Goal: Navigation & Orientation: Understand site structure

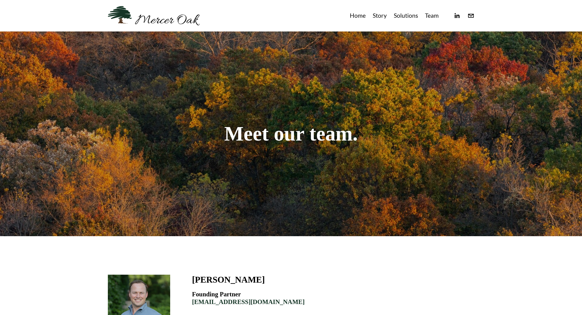
click at [352, 14] on link "Home" at bounding box center [358, 16] width 16 height 10
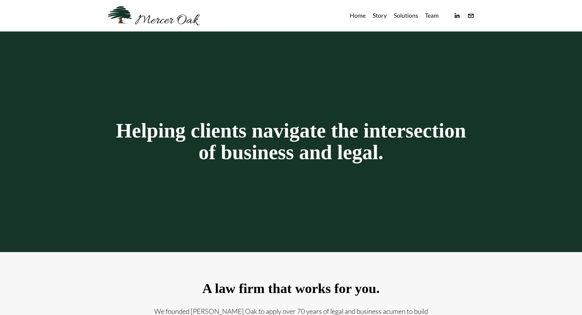
click at [182, 23] on link at bounding box center [154, 15] width 92 height 19
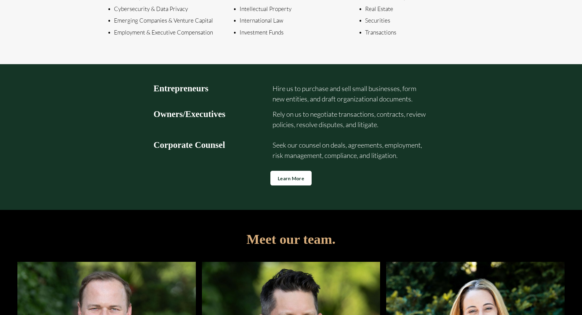
scroll to position [1087, 0]
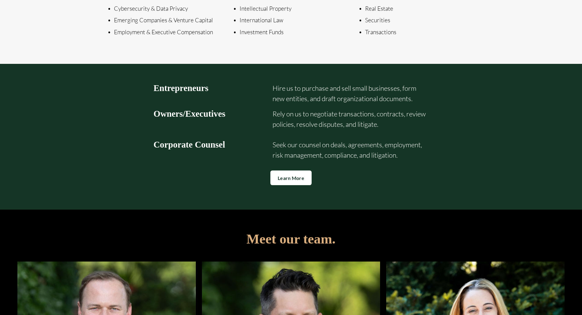
drag, startPoint x: 425, startPoint y: 94, endPoint x: 476, endPoint y: 100, distance: 51.6
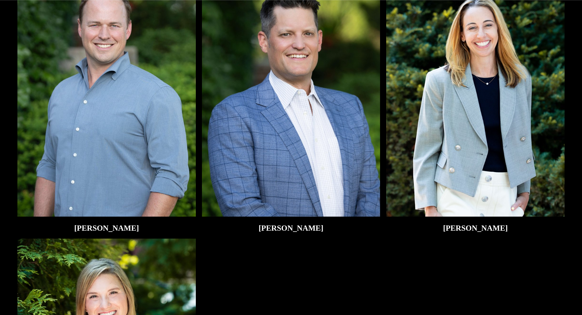
scroll to position [1397, 0]
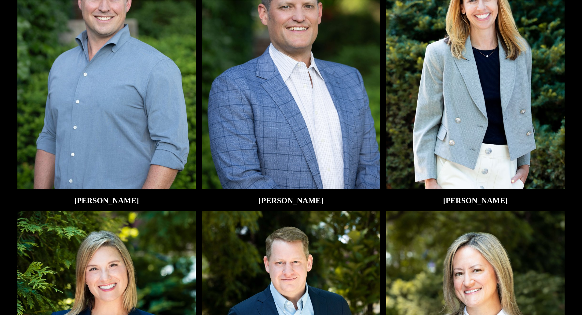
click at [118, 140] on img at bounding box center [106, 70] width 178 height 238
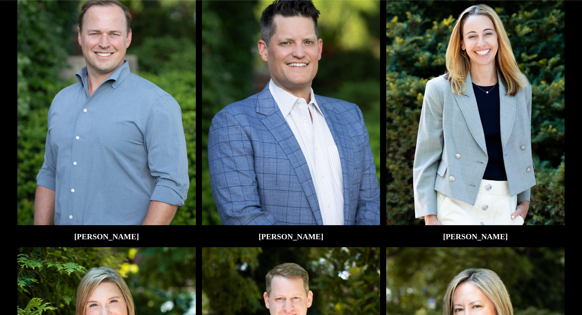
click at [133, 118] on img at bounding box center [106, 106] width 178 height 238
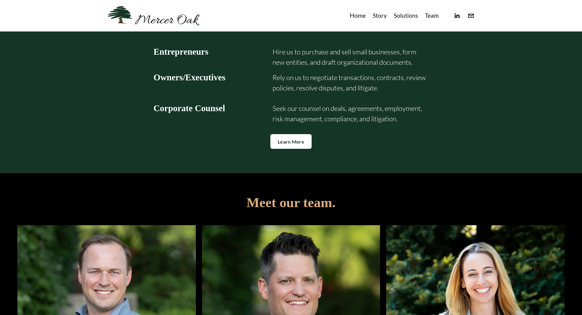
scroll to position [1061, 0]
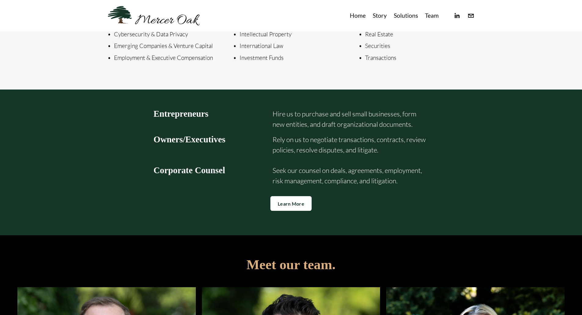
click at [377, 15] on link "Story" at bounding box center [380, 16] width 14 height 10
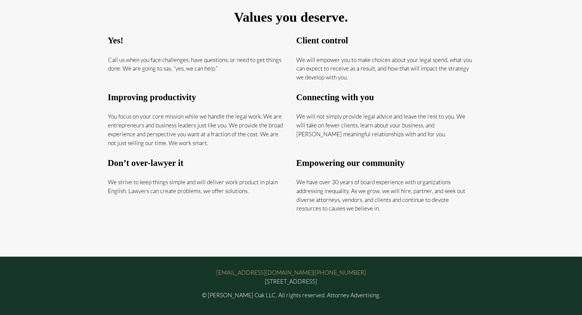
scroll to position [372, 0]
